Goal: Task Accomplishment & Management: Manage account settings

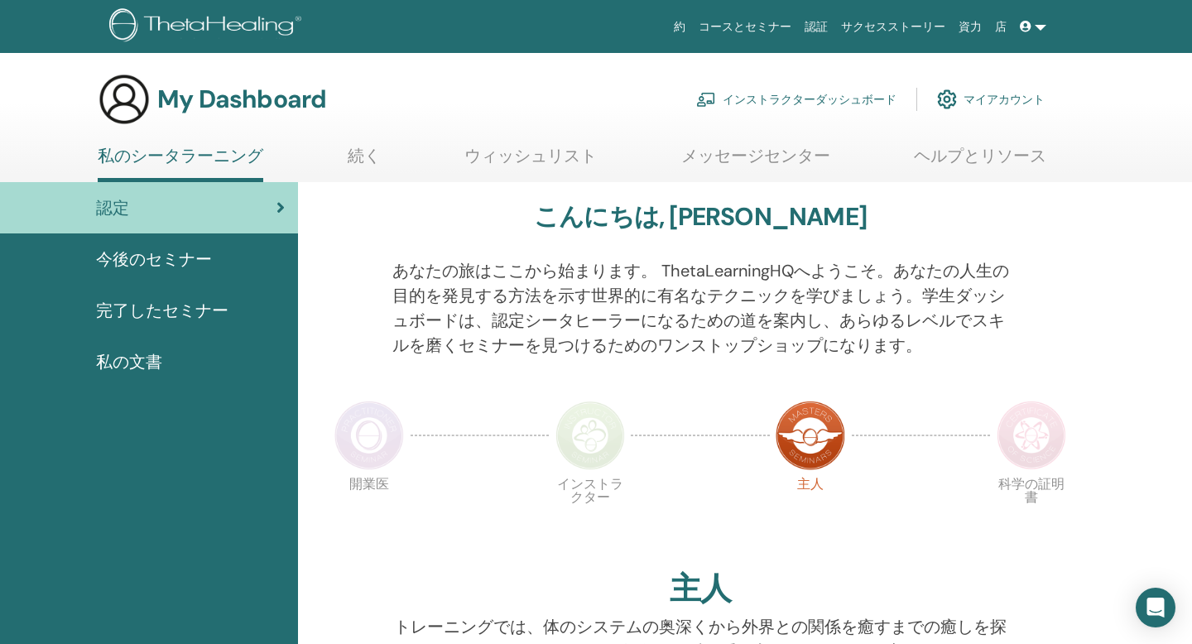
click at [823, 101] on link "インストラクターダッシュボード" at bounding box center [796, 99] width 200 height 36
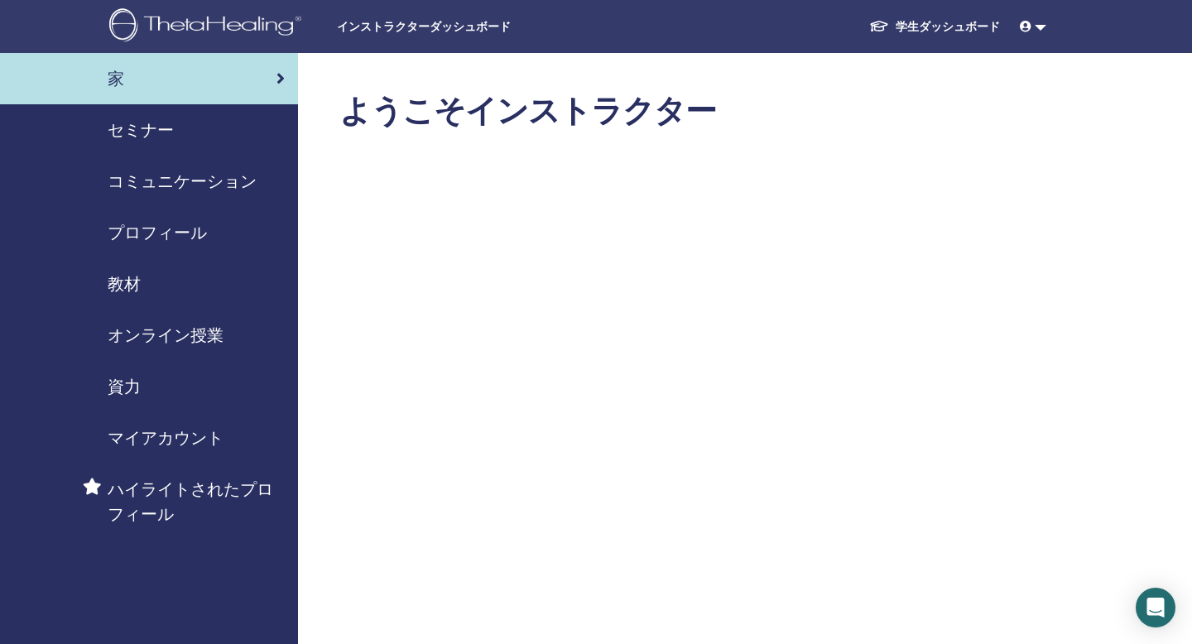
click at [167, 130] on span "セミナー" at bounding box center [141, 130] width 66 height 25
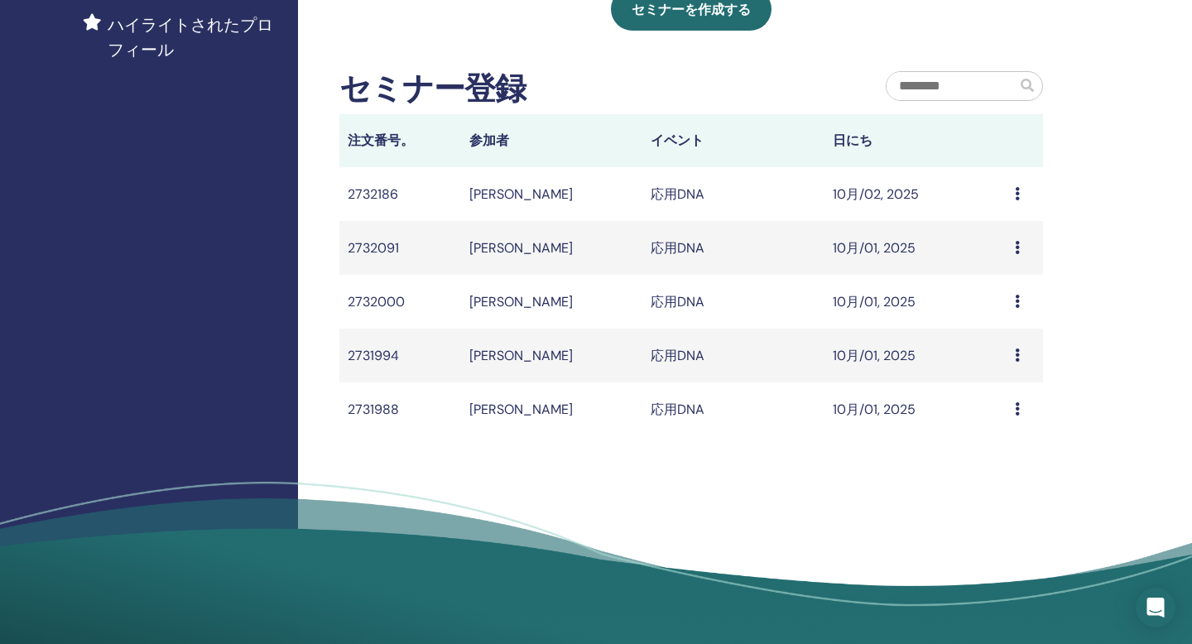
click at [1015, 197] on icon at bounding box center [1017, 193] width 5 height 13
click at [1013, 191] on td "Message" at bounding box center [1025, 194] width 36 height 54
click at [1017, 192] on icon at bounding box center [1017, 193] width 5 height 13
click at [997, 212] on link "Message" at bounding box center [983, 204] width 54 height 17
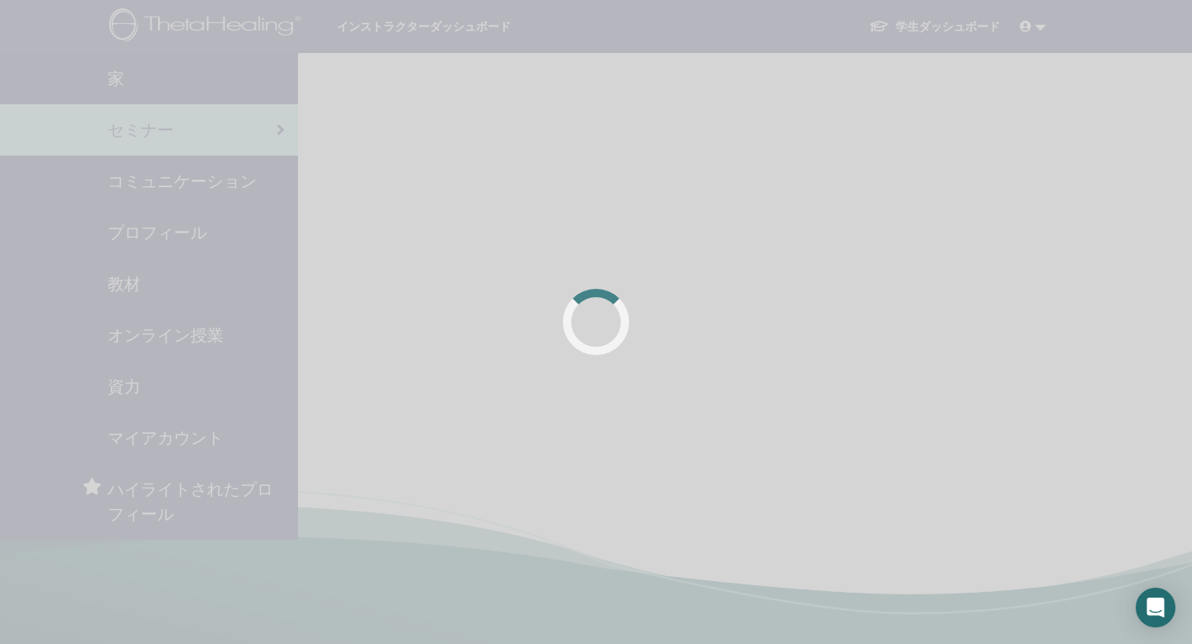
scroll to position [399, 0]
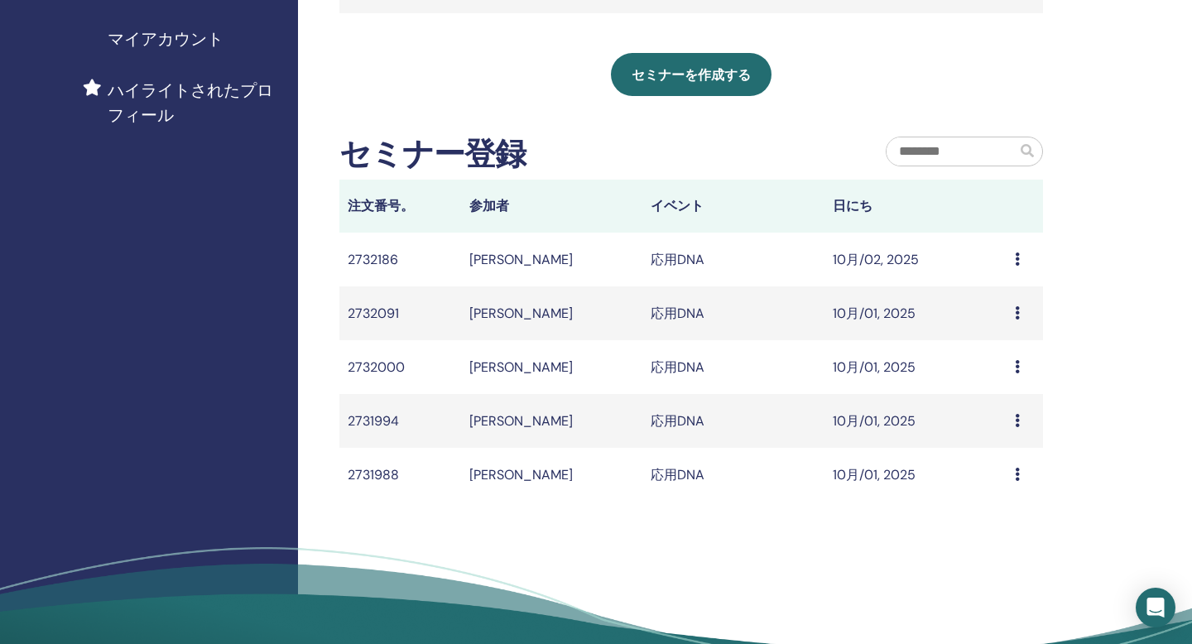
click at [1010, 257] on td "Message" at bounding box center [1025, 260] width 36 height 54
click at [1014, 253] on td "Message" at bounding box center [1025, 260] width 36 height 54
click at [1017, 255] on icon at bounding box center [1017, 259] width 5 height 13
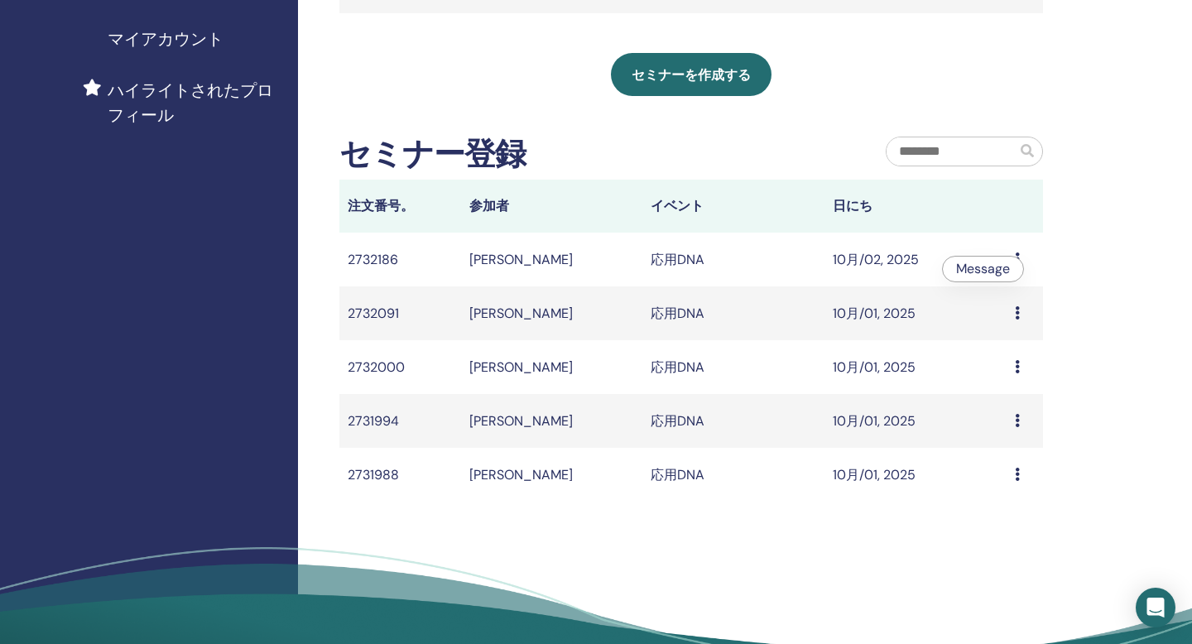
click at [1017, 255] on icon at bounding box center [1017, 259] width 5 height 13
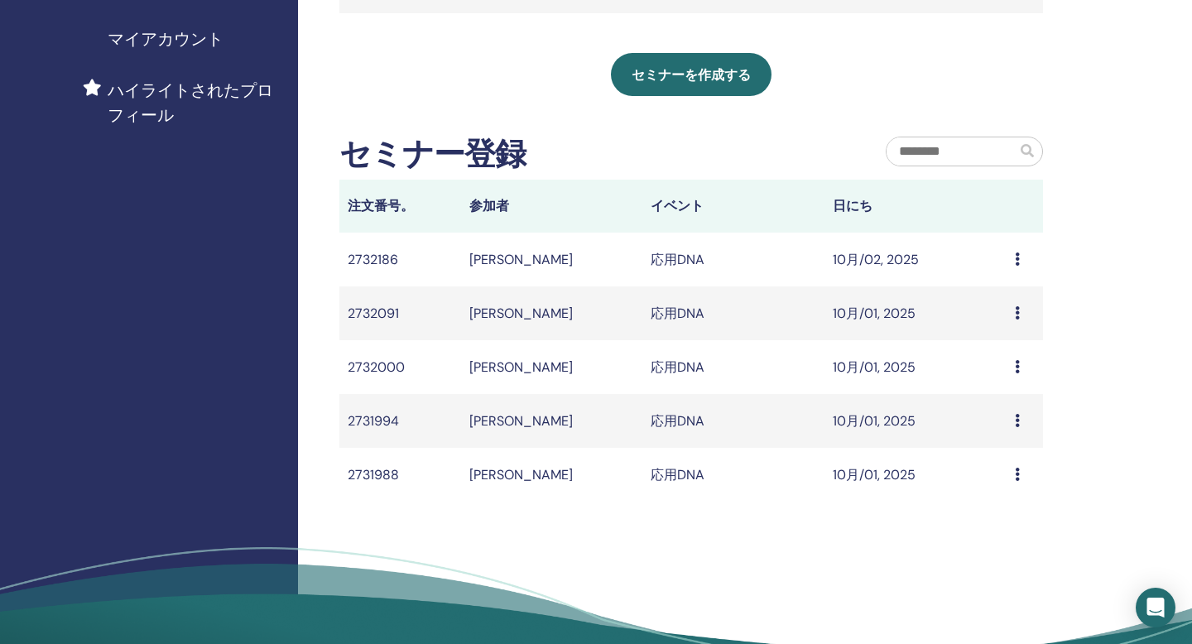
scroll to position [0, 0]
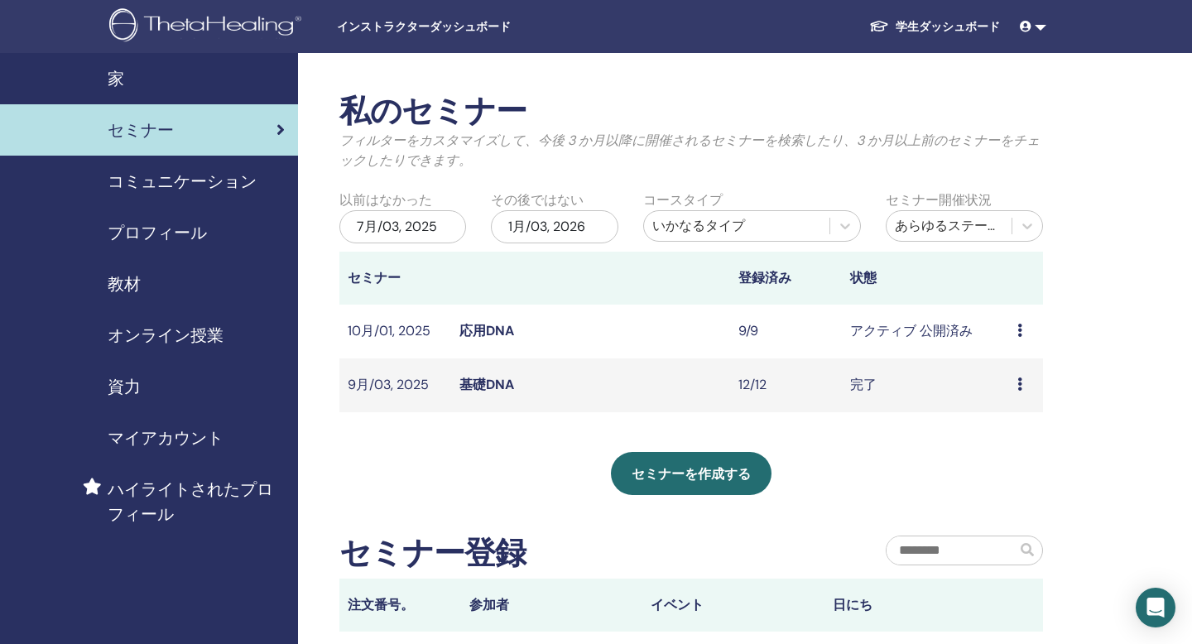
click at [1023, 332] on icon at bounding box center [1020, 330] width 5 height 13
click at [1018, 397] on link "出席者" at bounding box center [1004, 395] width 40 height 17
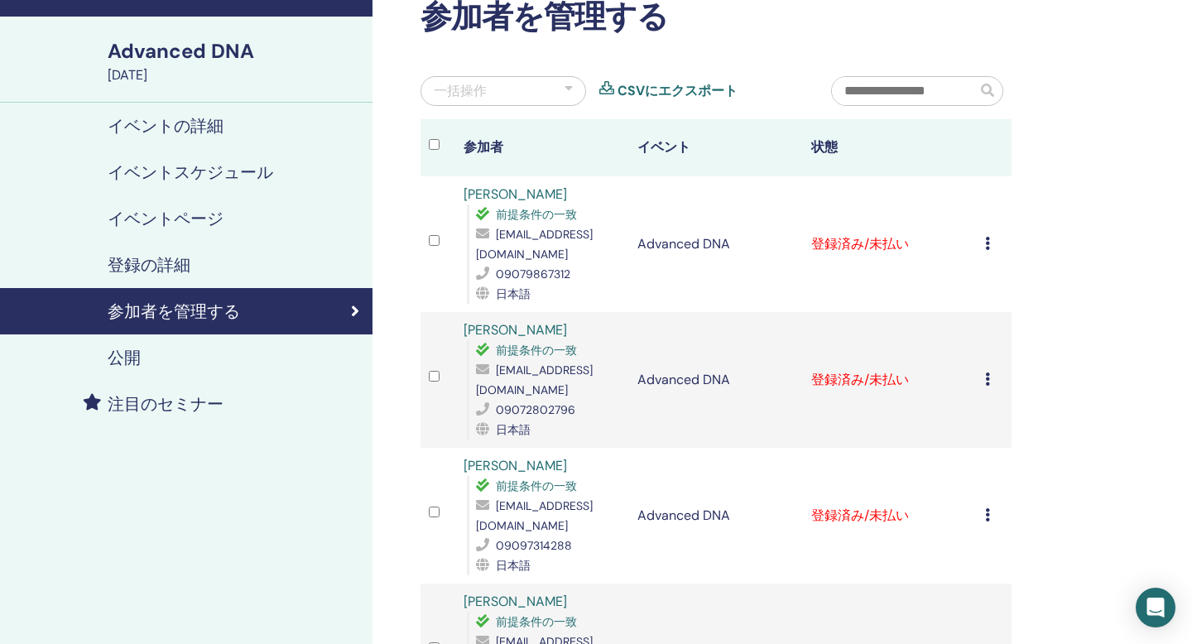
scroll to position [98, 0]
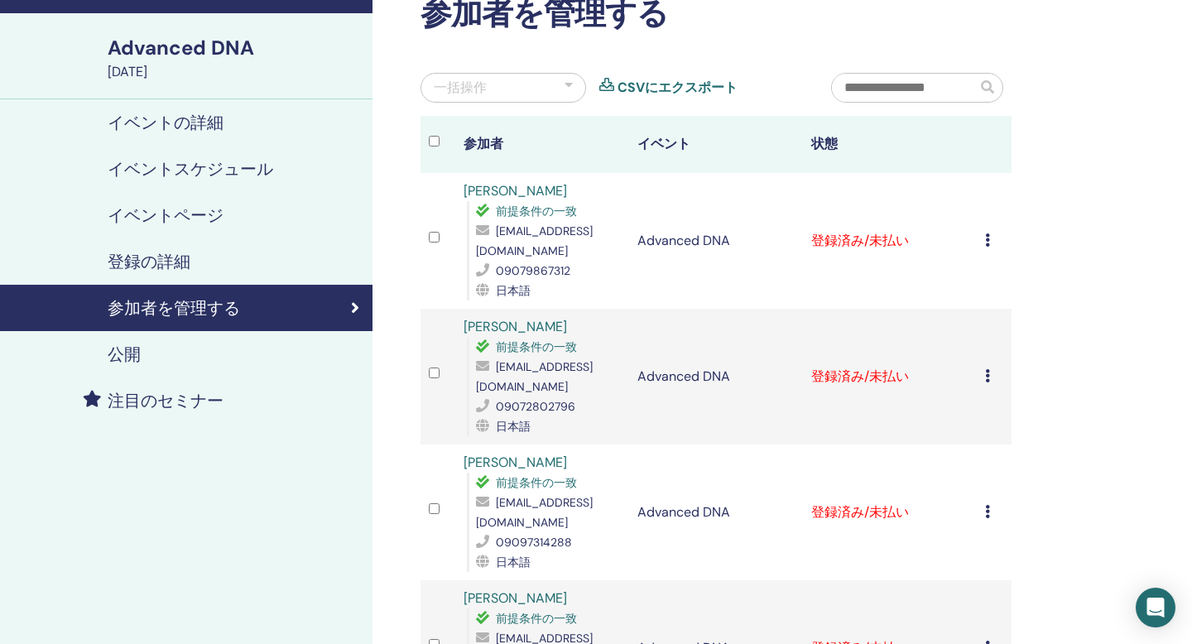
click at [990, 240] on div "登録をキャンセルする 自動認証しない 有料としてマーク 未払いとしてマーク 不在としてマーク 完了して認定する 証明書のダウンロード" at bounding box center [994, 241] width 18 height 20
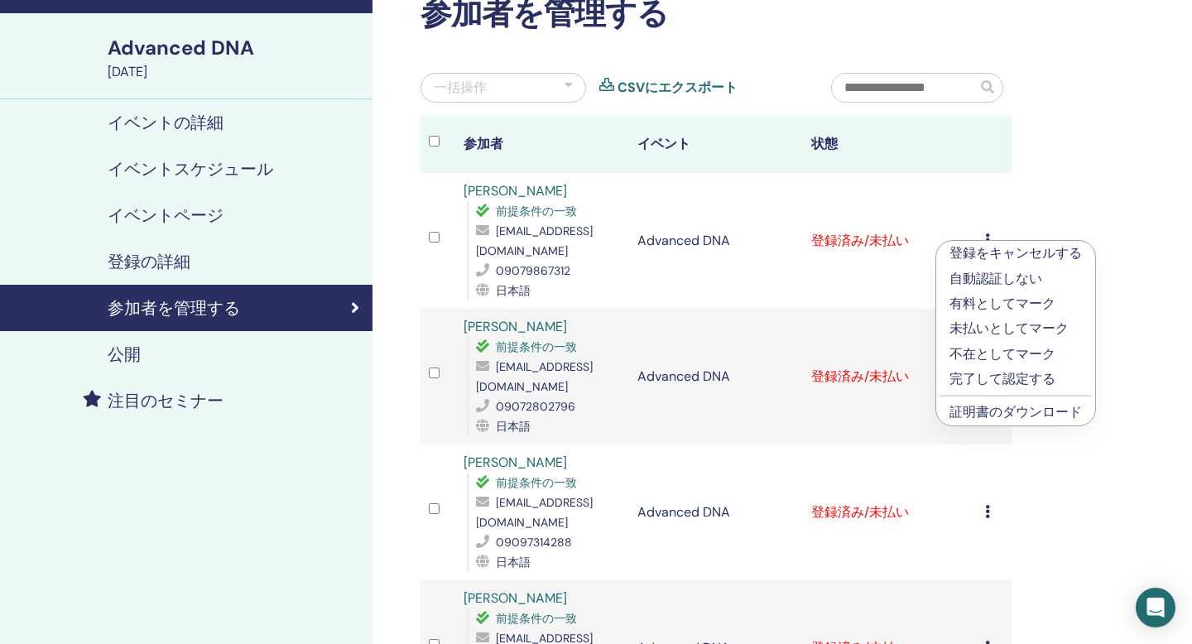
click at [1004, 380] on p "完了して認定する" at bounding box center [1016, 379] width 132 height 20
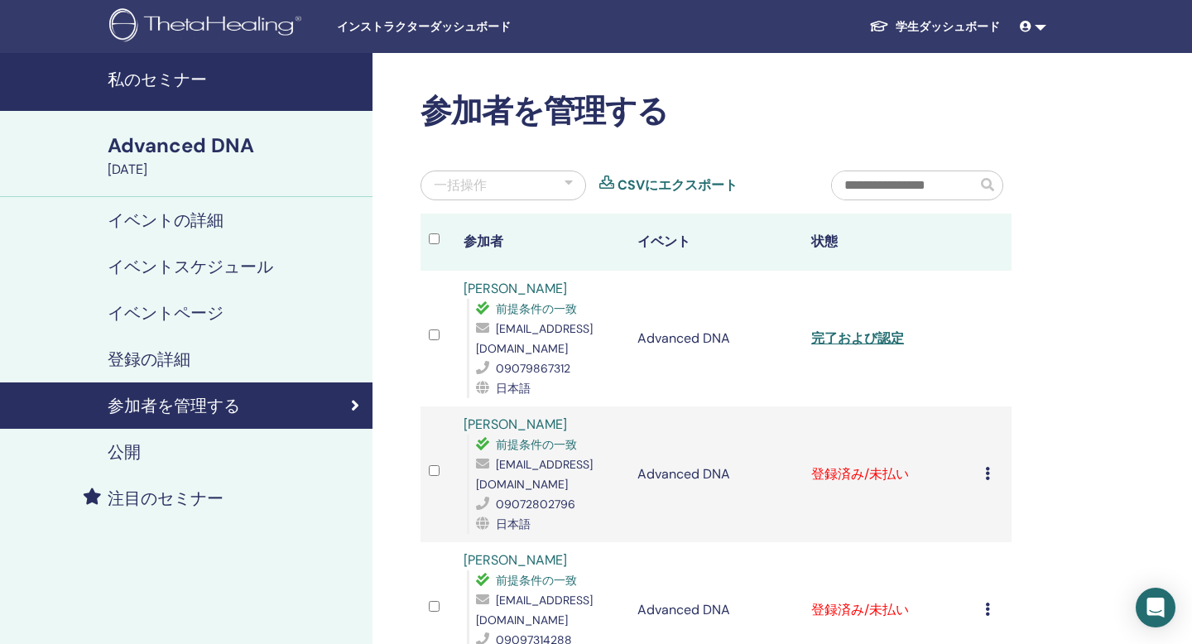
click at [985, 467] on icon at bounding box center [987, 473] width 5 height 13
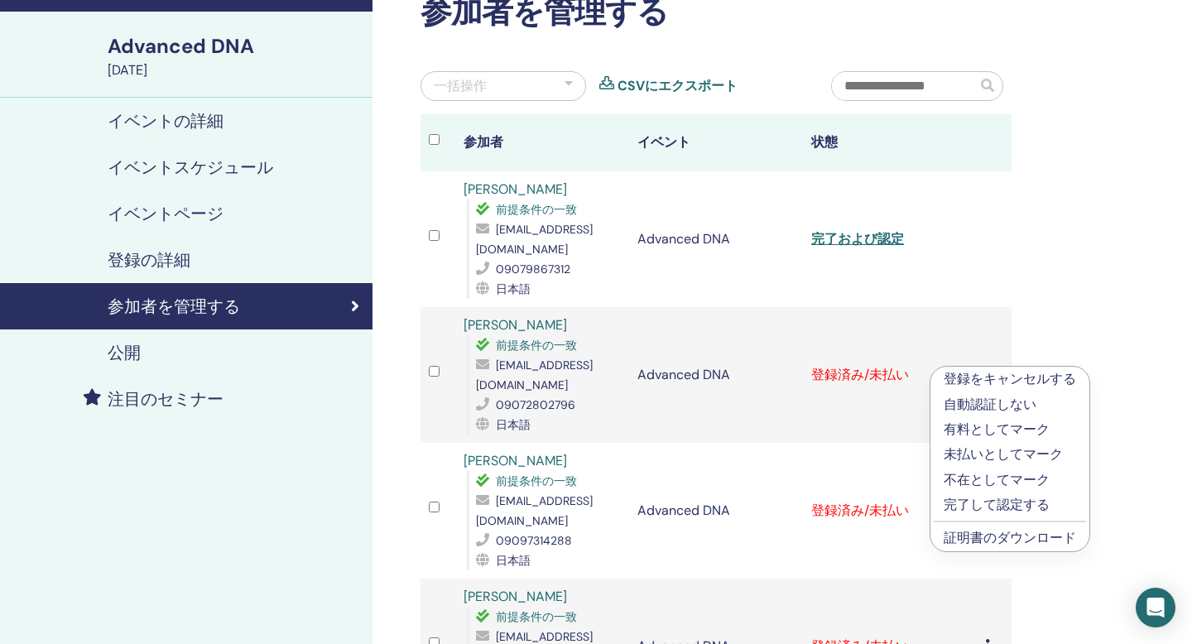
scroll to position [100, 0]
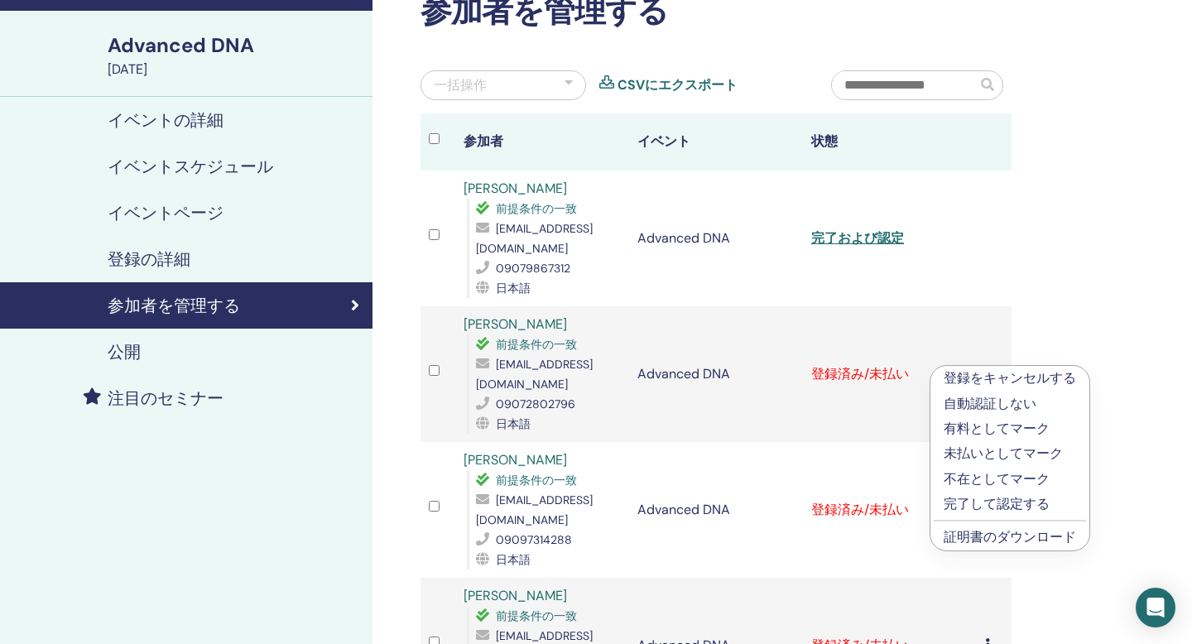
click at [1019, 507] on p "完了して認定する" at bounding box center [1010, 504] width 132 height 20
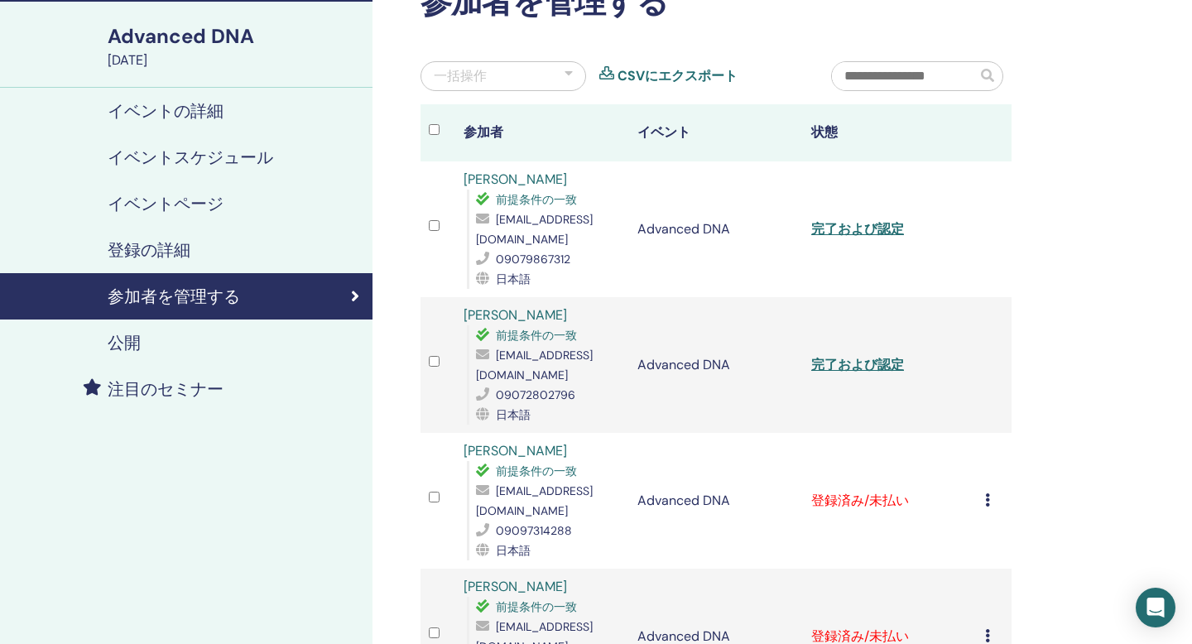
scroll to position [124, 0]
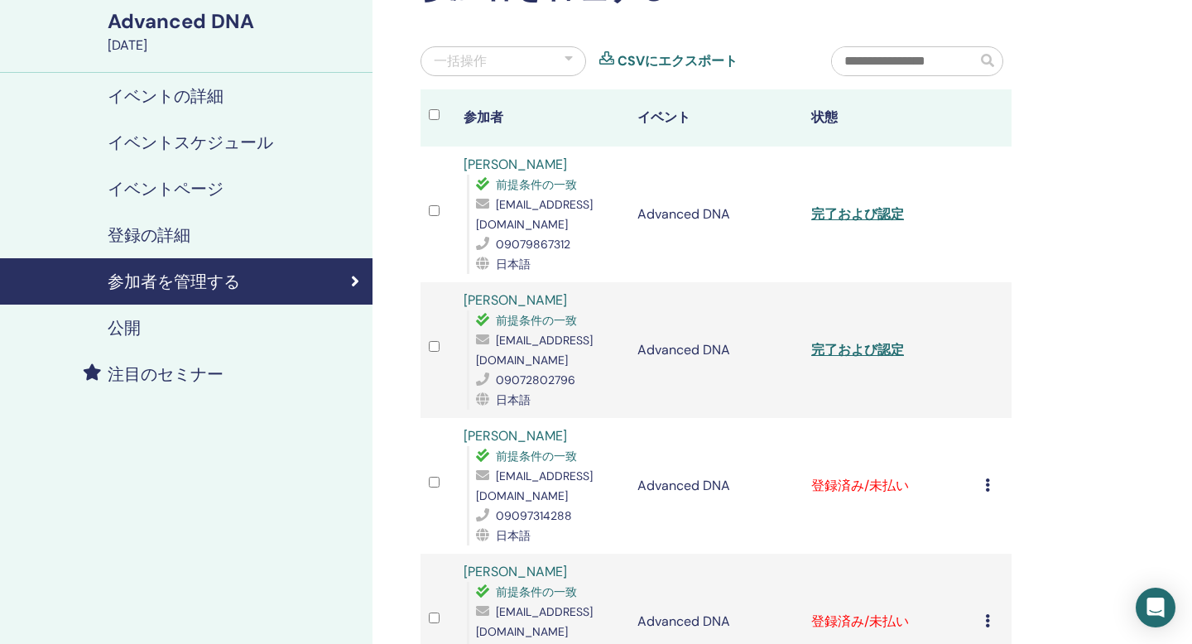
click at [987, 479] on icon at bounding box center [987, 485] width 5 height 13
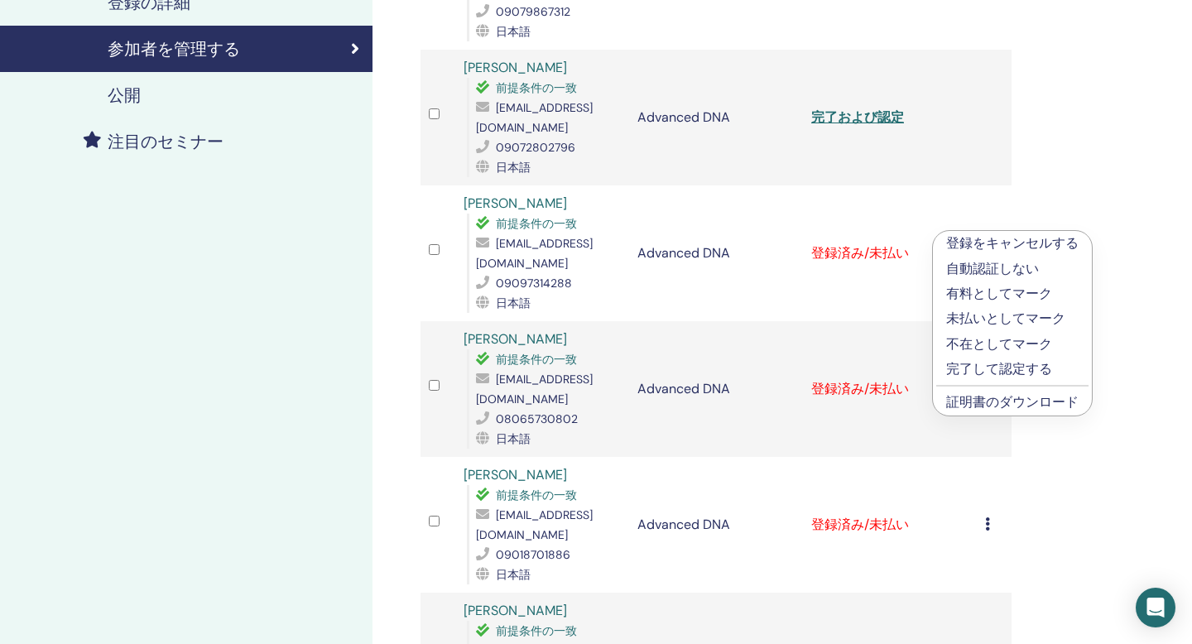
scroll to position [286, 0]
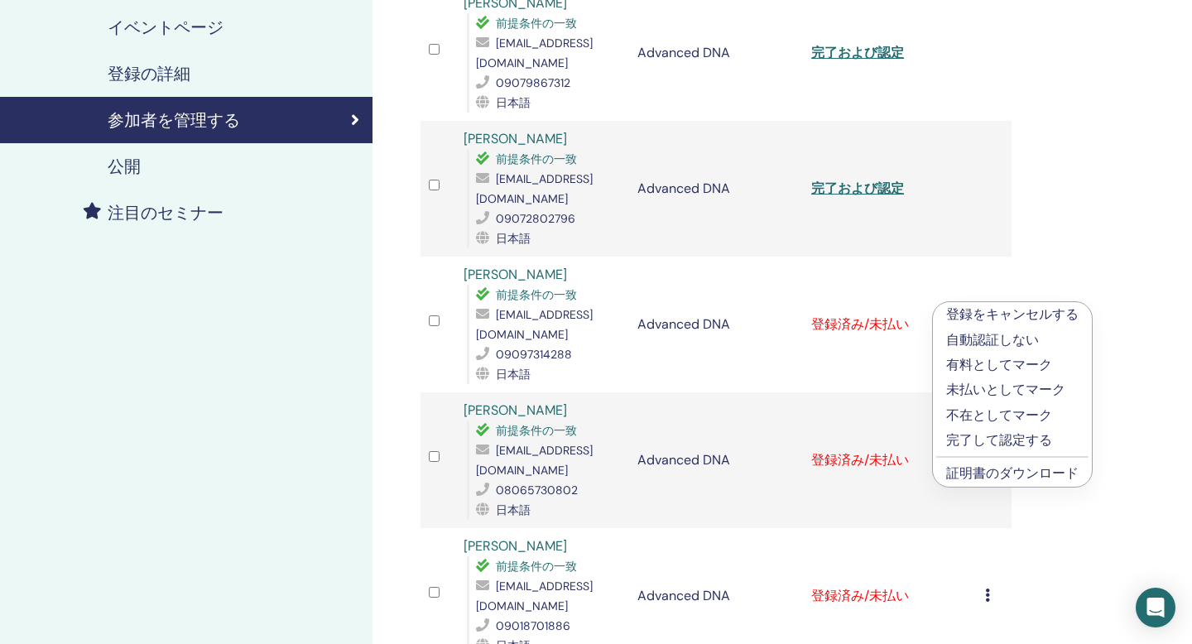
click at [1025, 439] on p "完了して認定する" at bounding box center [1012, 441] width 132 height 20
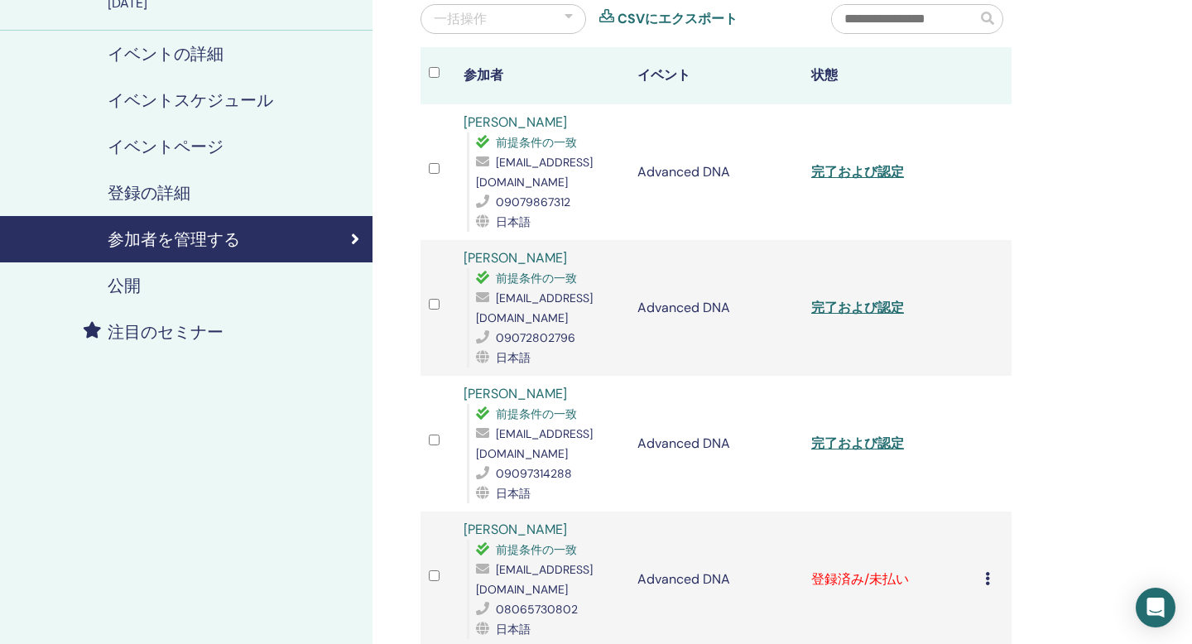
scroll to position [426, 0]
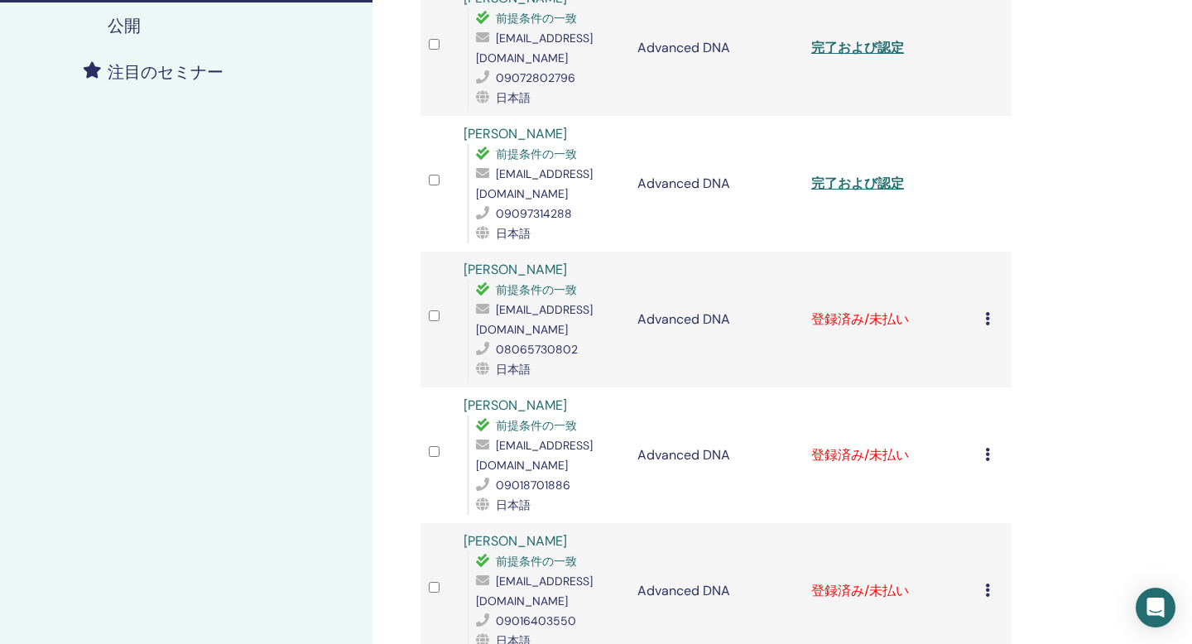
click at [986, 312] on icon at bounding box center [987, 318] width 5 height 13
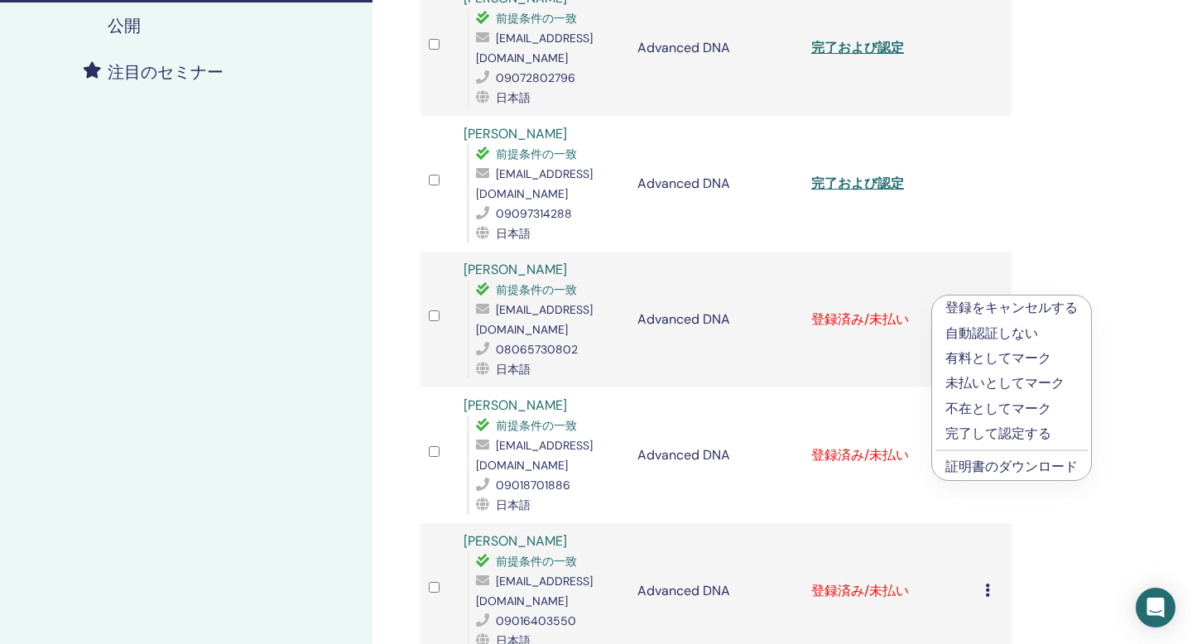
click at [970, 439] on p "完了して認定する" at bounding box center [1012, 434] width 132 height 20
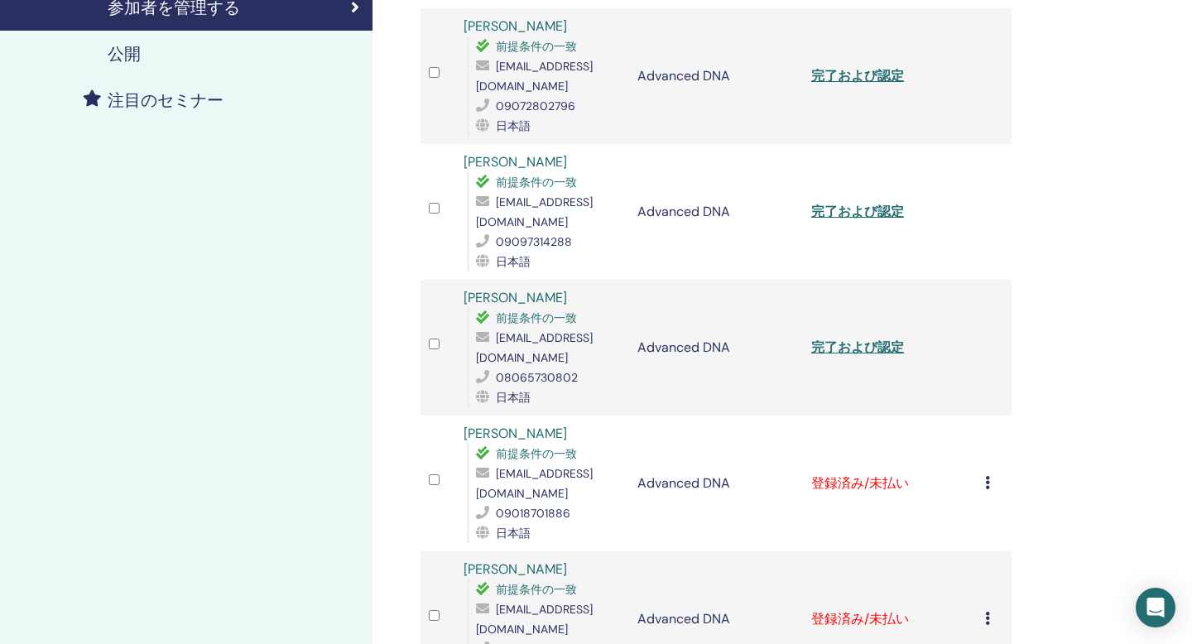
scroll to position [399, 0]
click at [989, 475] on icon at bounding box center [987, 481] width 5 height 13
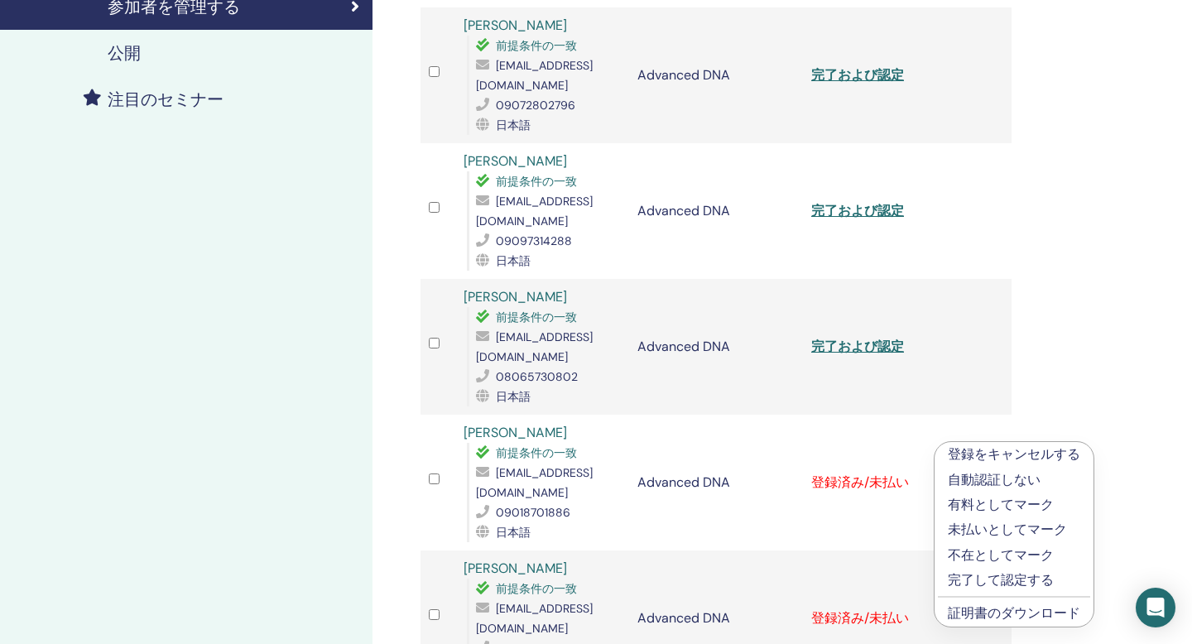
click at [984, 578] on p "完了して認定する" at bounding box center [1014, 580] width 132 height 20
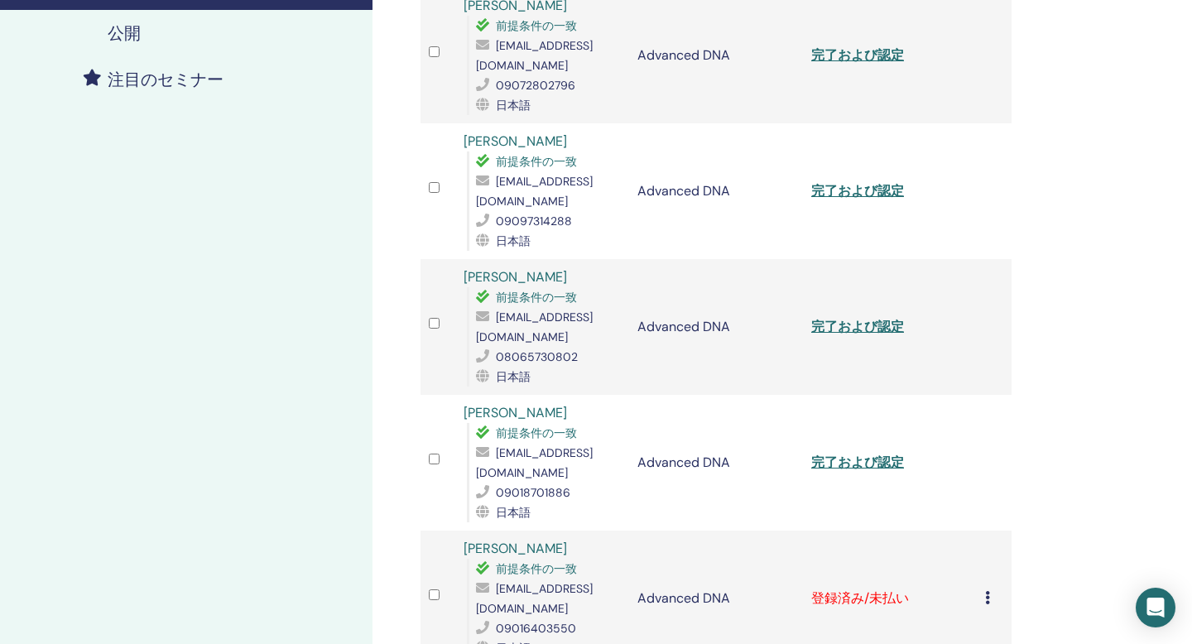
scroll to position [524, 0]
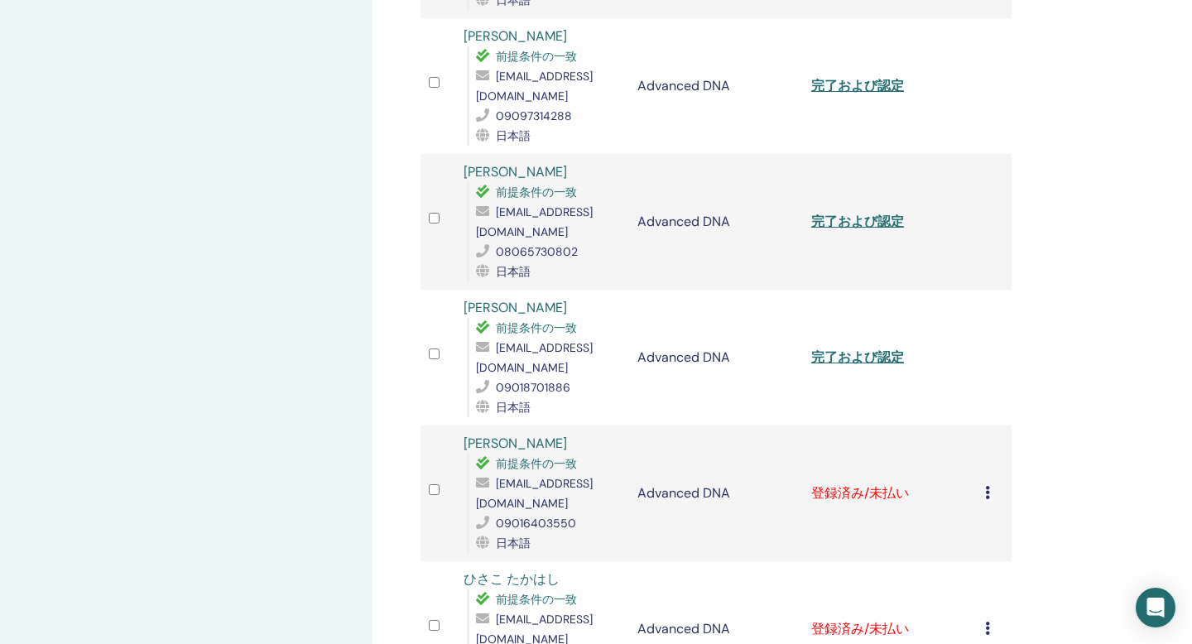
click at [987, 484] on div "登録をキャンセルする 自動認証しない 有料としてマーク 未払いとしてマーク 不在としてマーク 完了して認定する 証明書のダウンロード" at bounding box center [994, 494] width 18 height 20
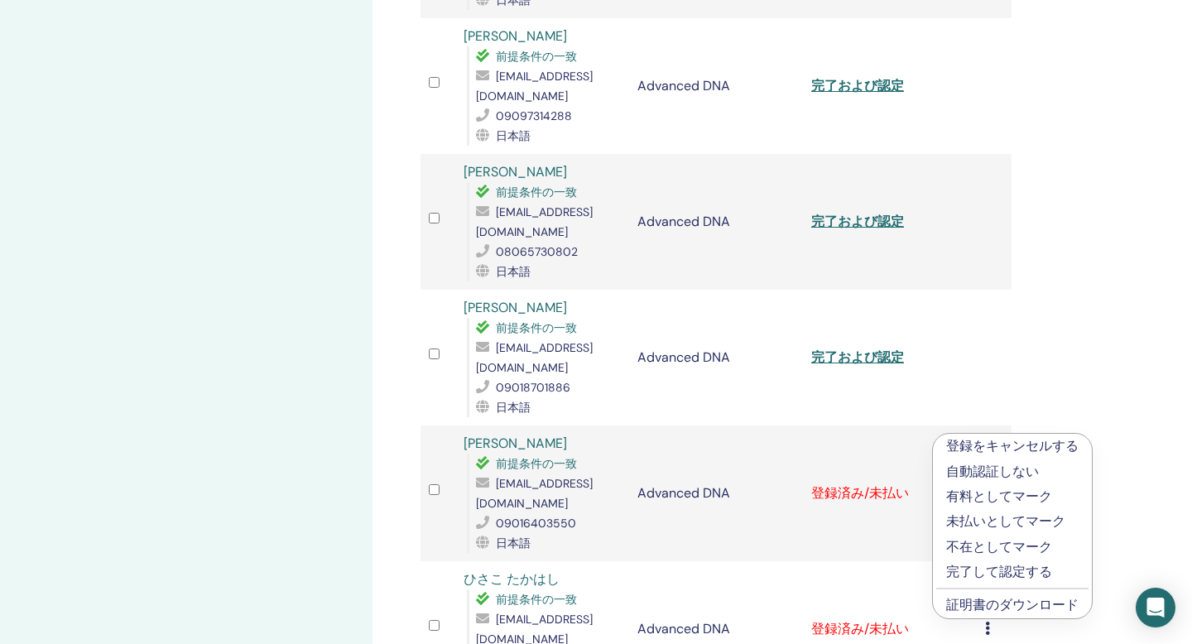
click at [986, 566] on p "完了して認定する" at bounding box center [1012, 572] width 132 height 20
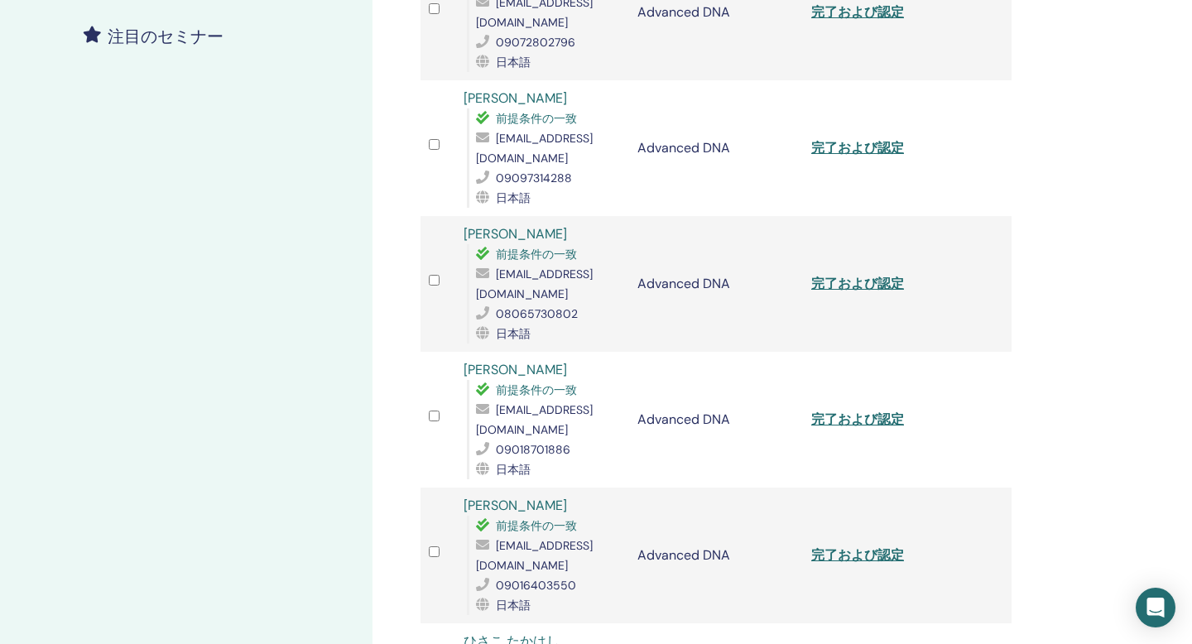
scroll to position [542, 0]
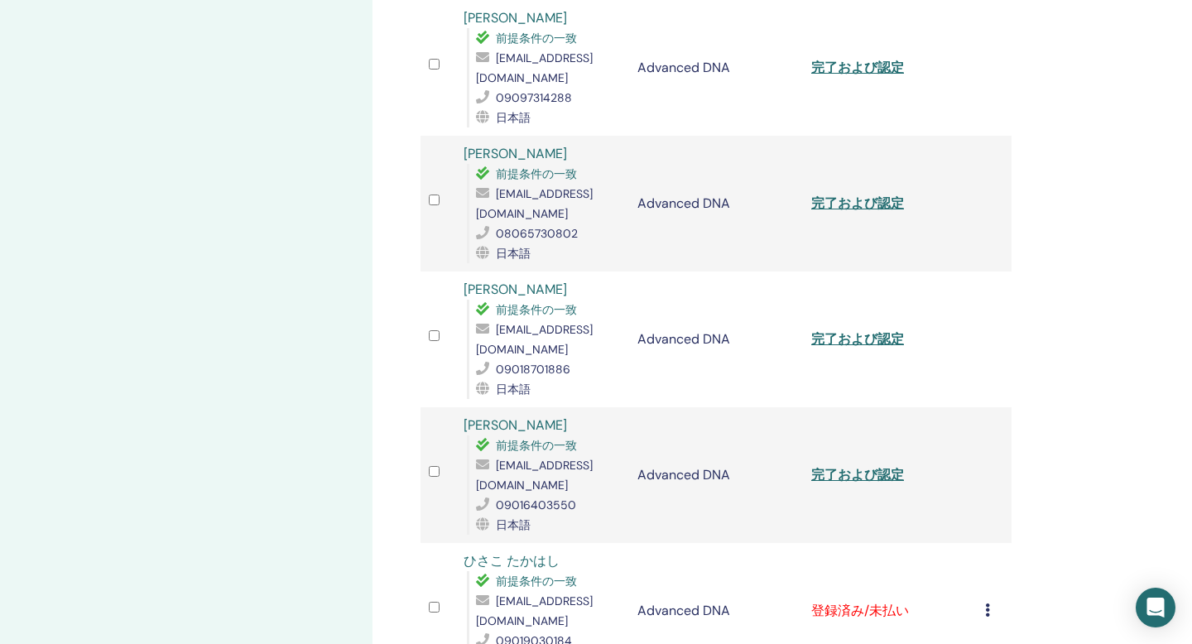
click at [990, 601] on div "登録をキャンセルする 自動認証しない 有料としてマーク 未払いとしてマーク 不在としてマーク 完了して認定する 証明書のダウンロード" at bounding box center [994, 611] width 18 height 20
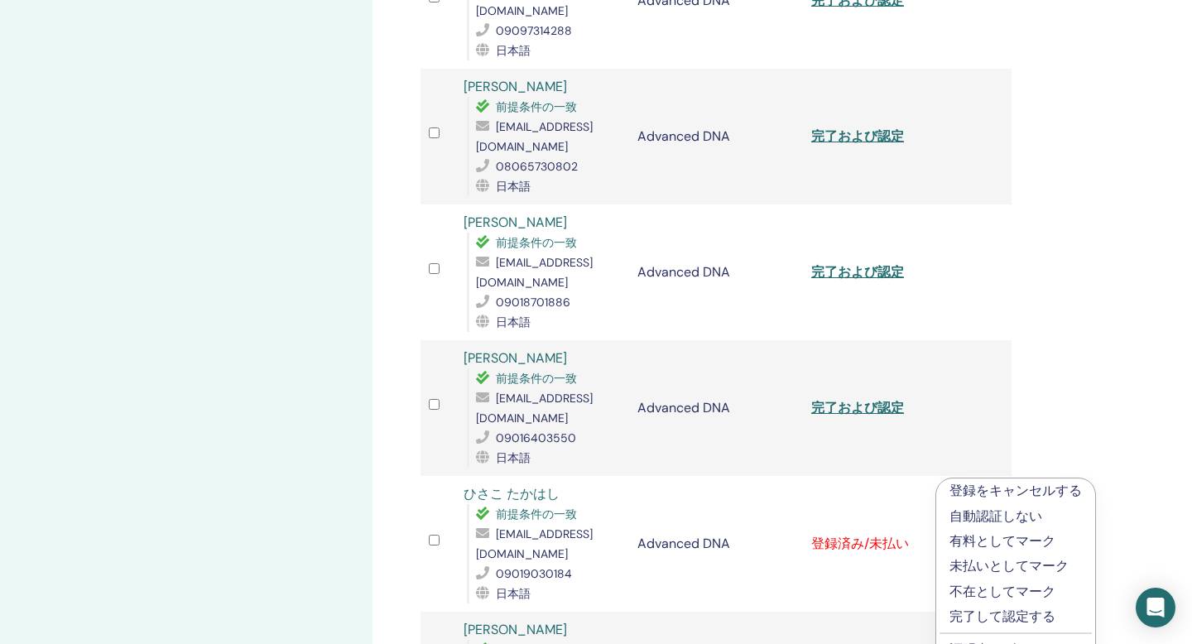
scroll to position [692, 0]
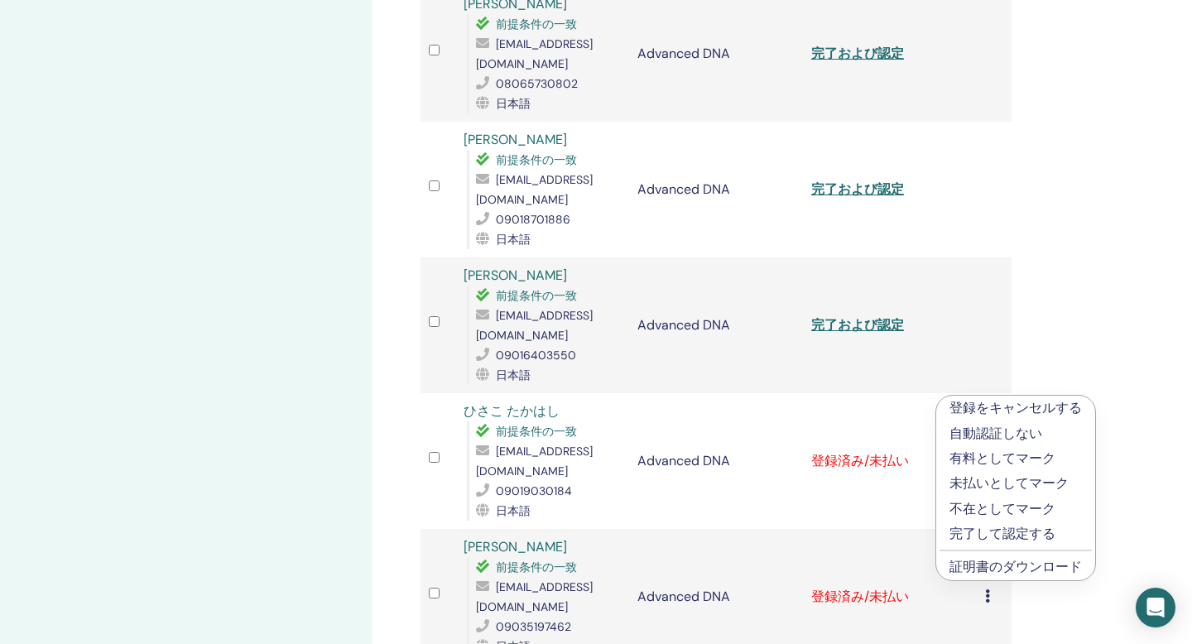
click at [1003, 534] on p "完了して認定する" at bounding box center [1016, 534] width 132 height 20
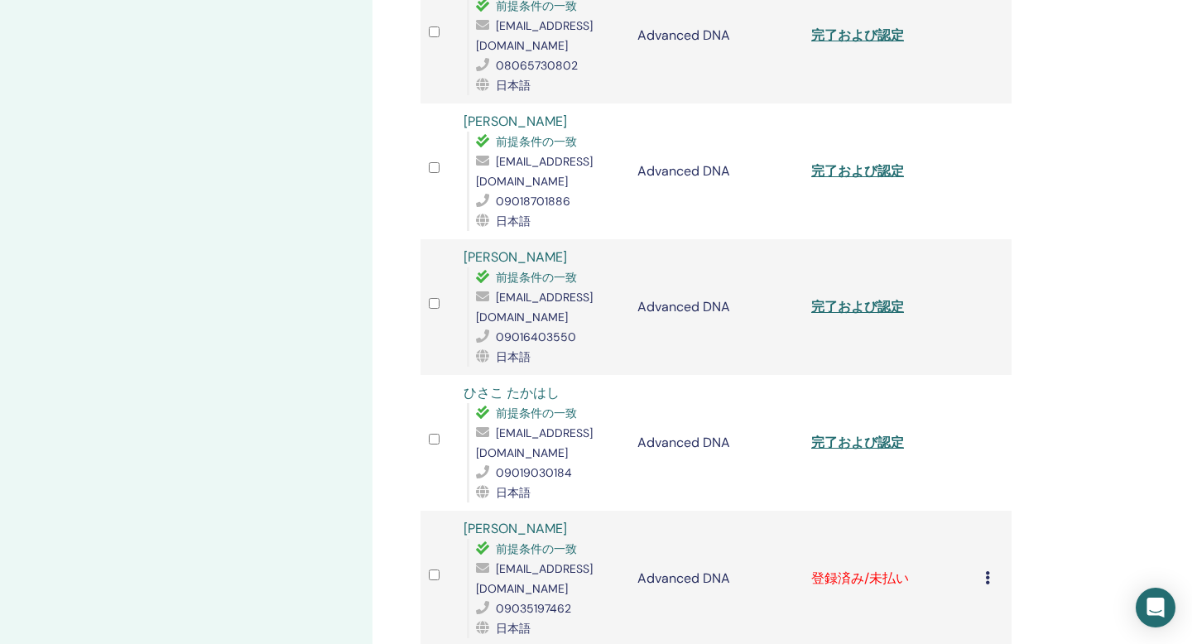
scroll to position [712, 0]
click at [989, 570] on icon at bounding box center [987, 576] width 5 height 13
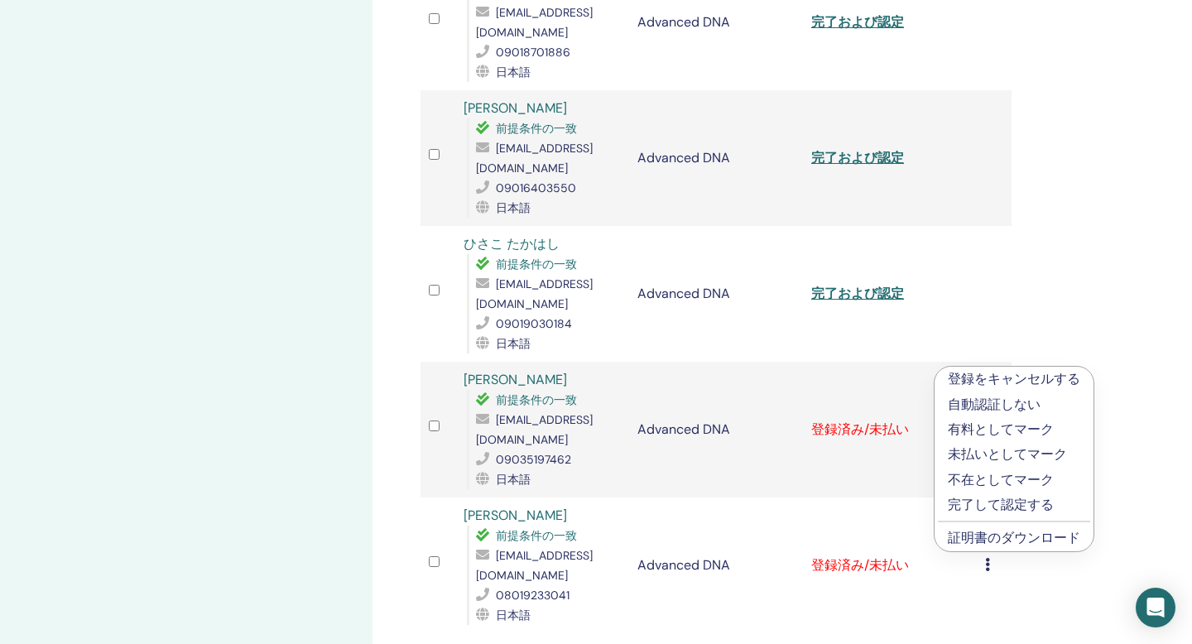
scroll to position [1036, 0]
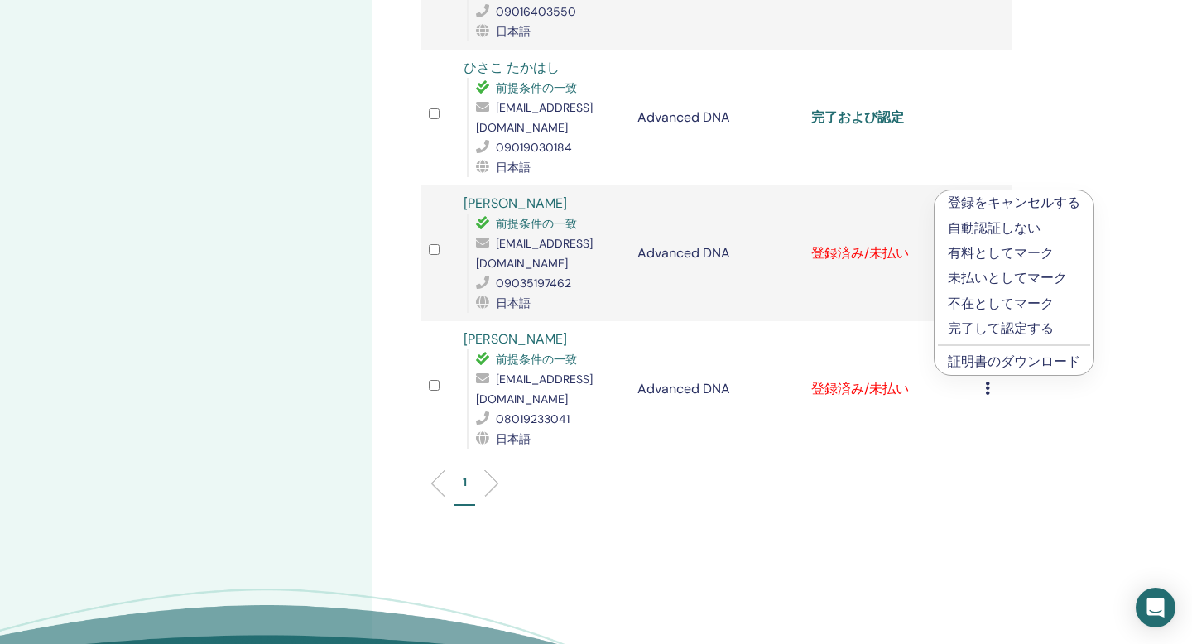
click at [1040, 325] on p "完了して認定する" at bounding box center [1014, 329] width 132 height 20
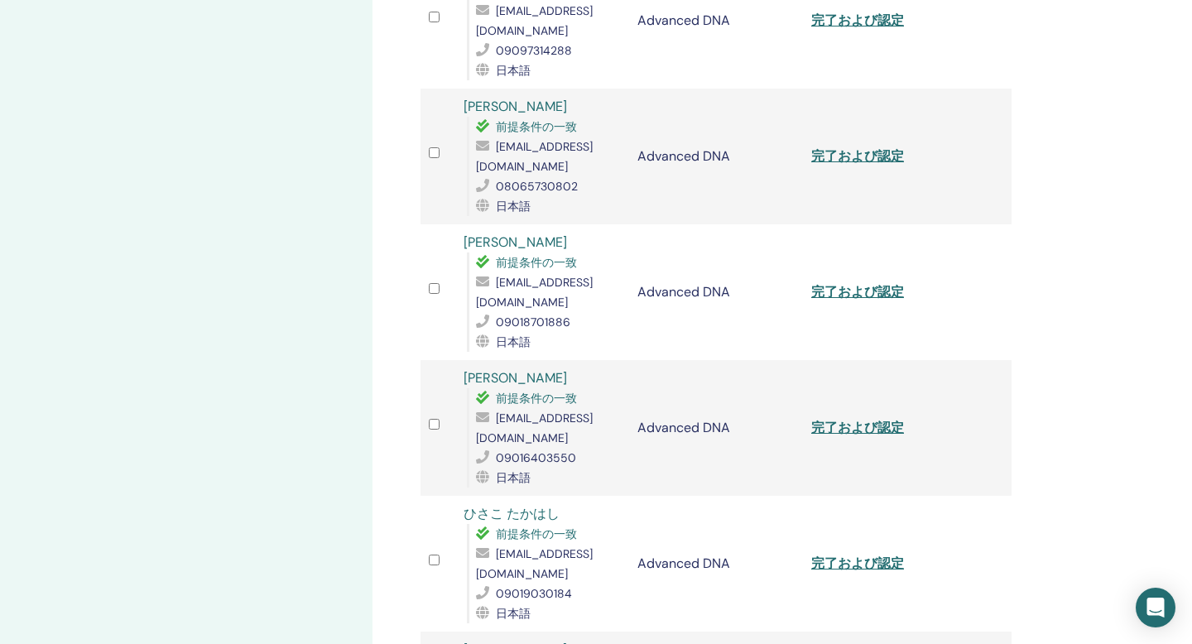
scroll to position [891, 0]
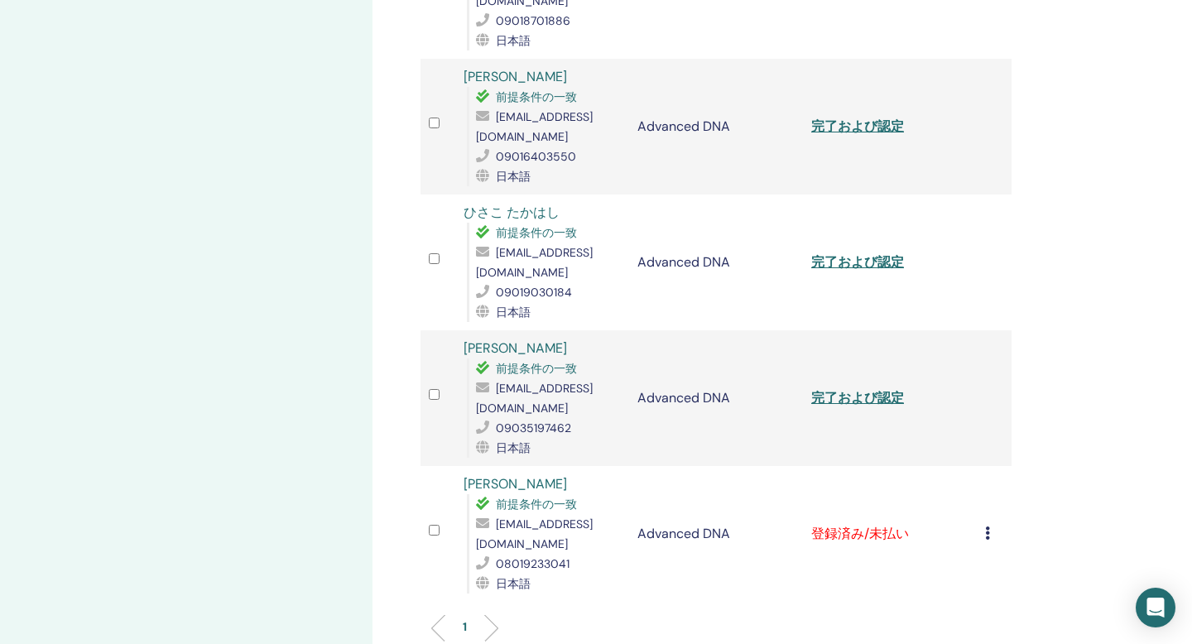
click at [987, 527] on icon at bounding box center [987, 533] width 5 height 13
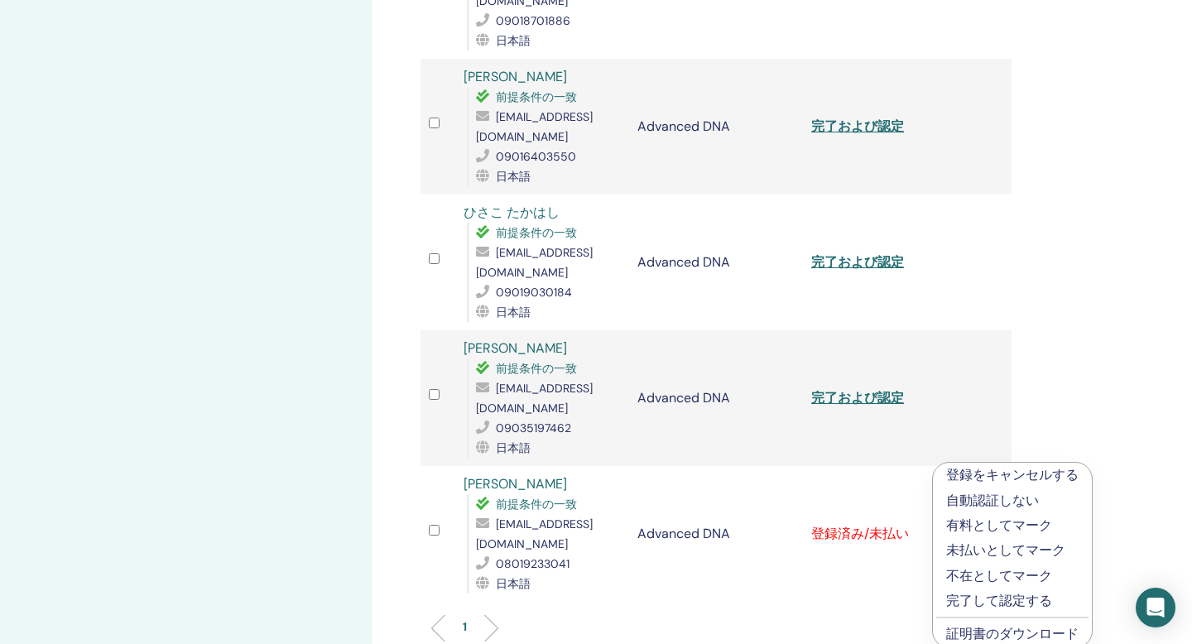
click at [1004, 604] on p "完了して認定する" at bounding box center [1012, 601] width 132 height 20
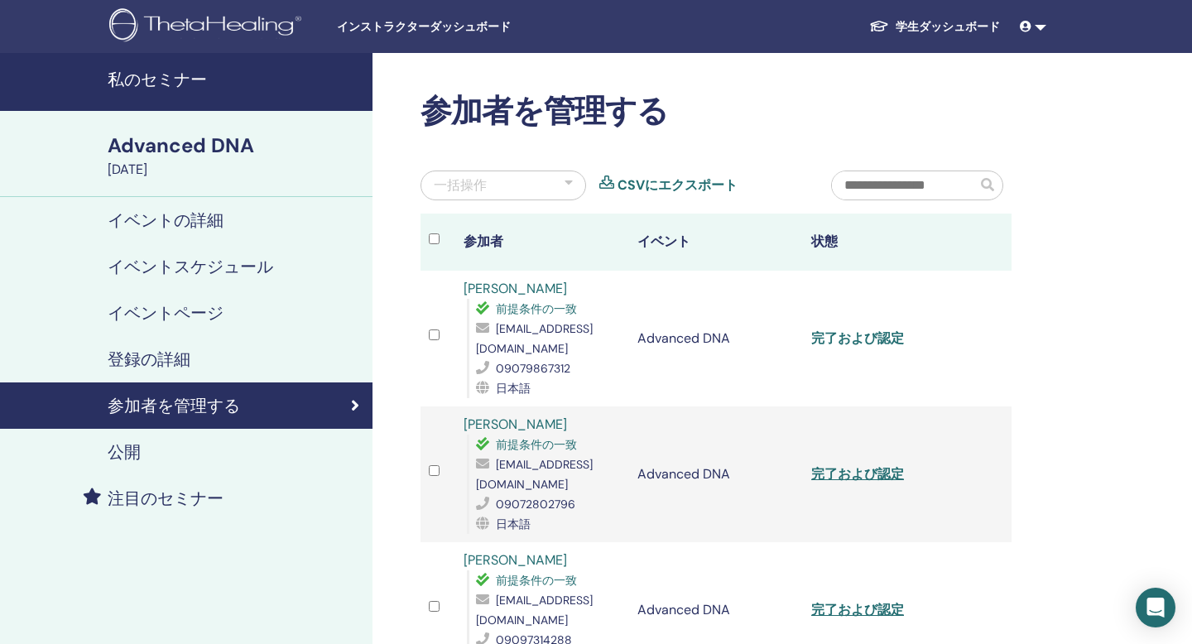
click at [859, 340] on link "完了および認定" at bounding box center [857, 338] width 93 height 17
